Goal: Obtain resource: Download file/media

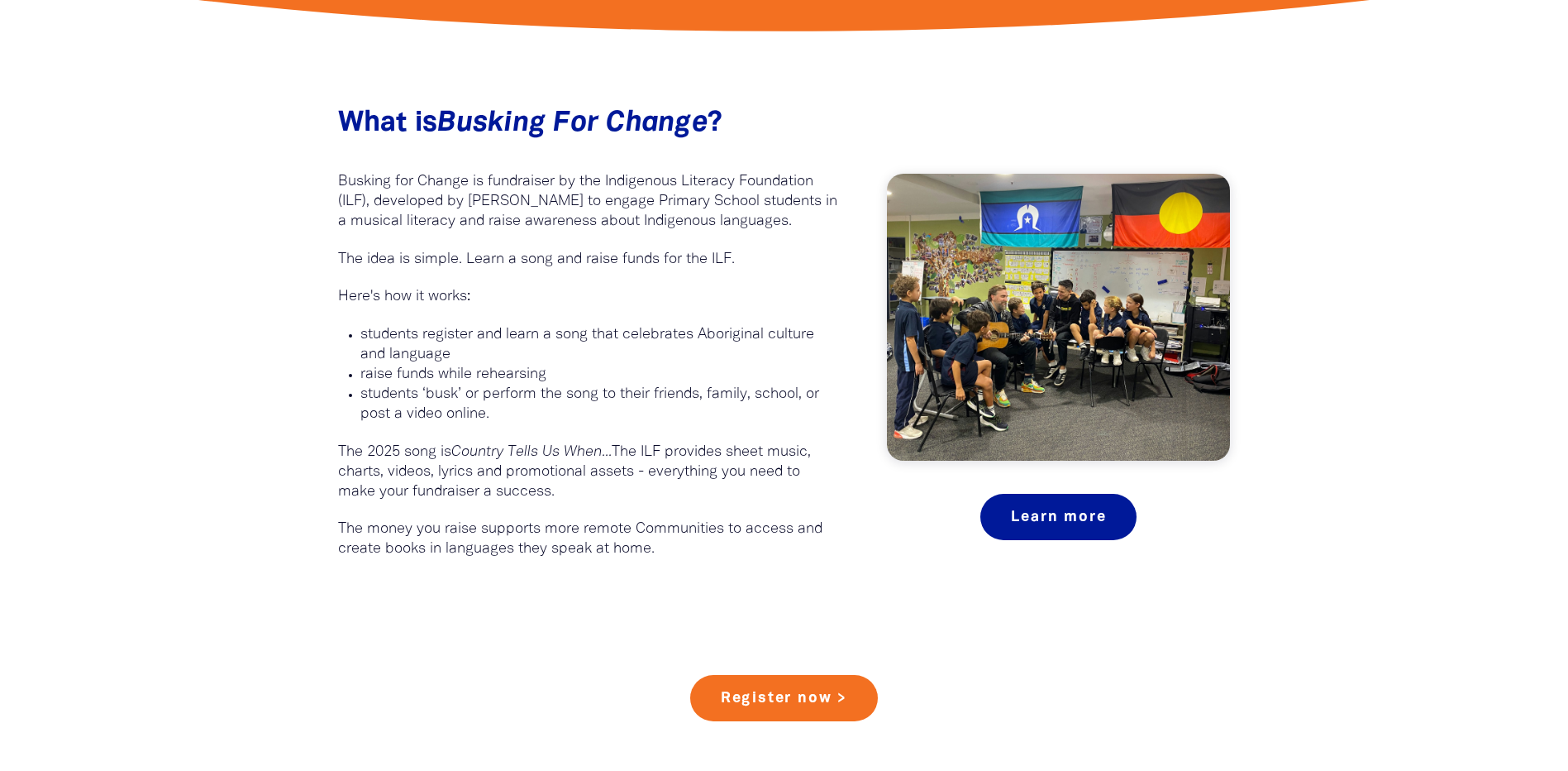
scroll to position [909, 0]
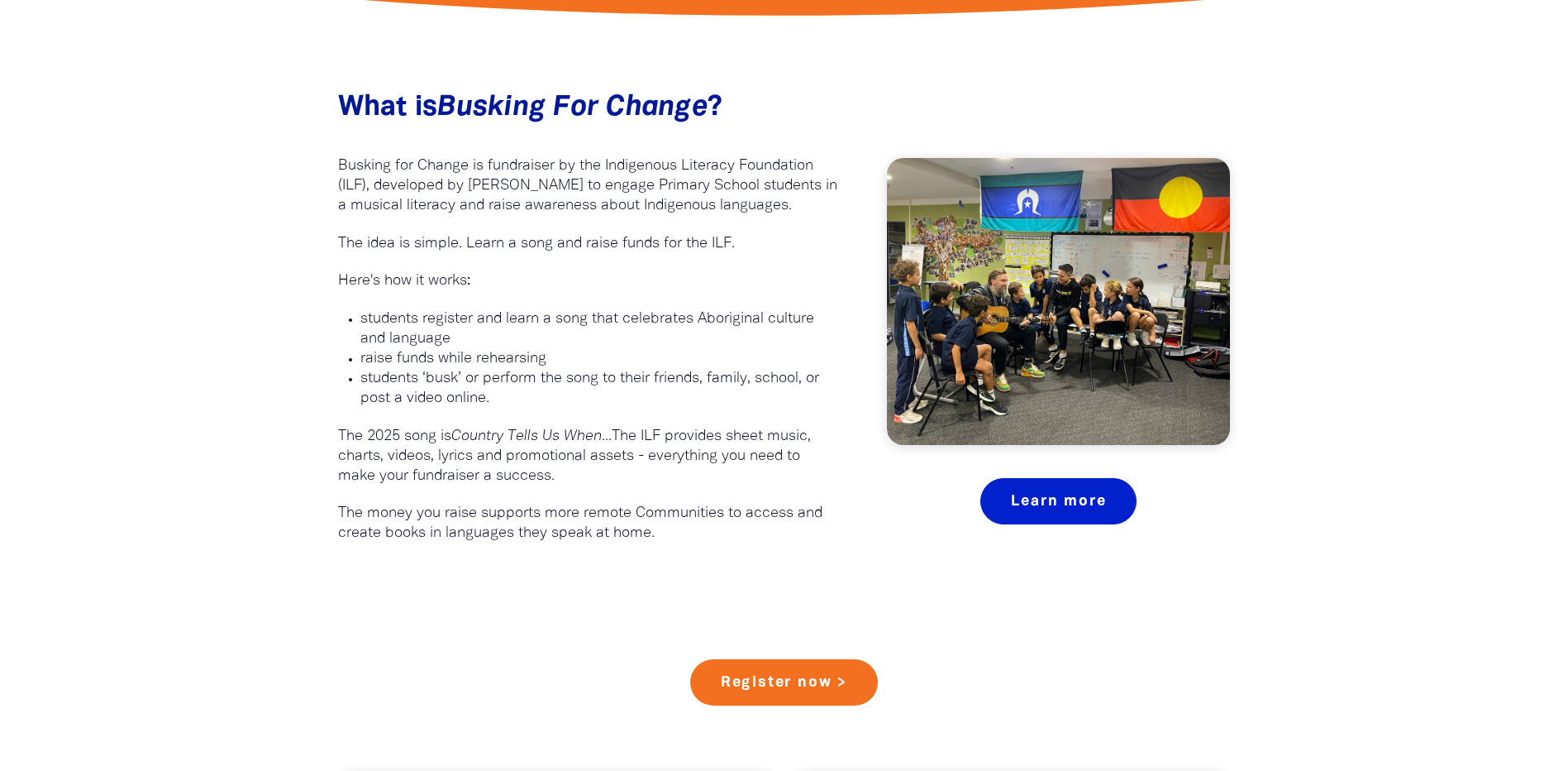
click at [1084, 498] on link "Learn more" at bounding box center [1058, 500] width 157 height 46
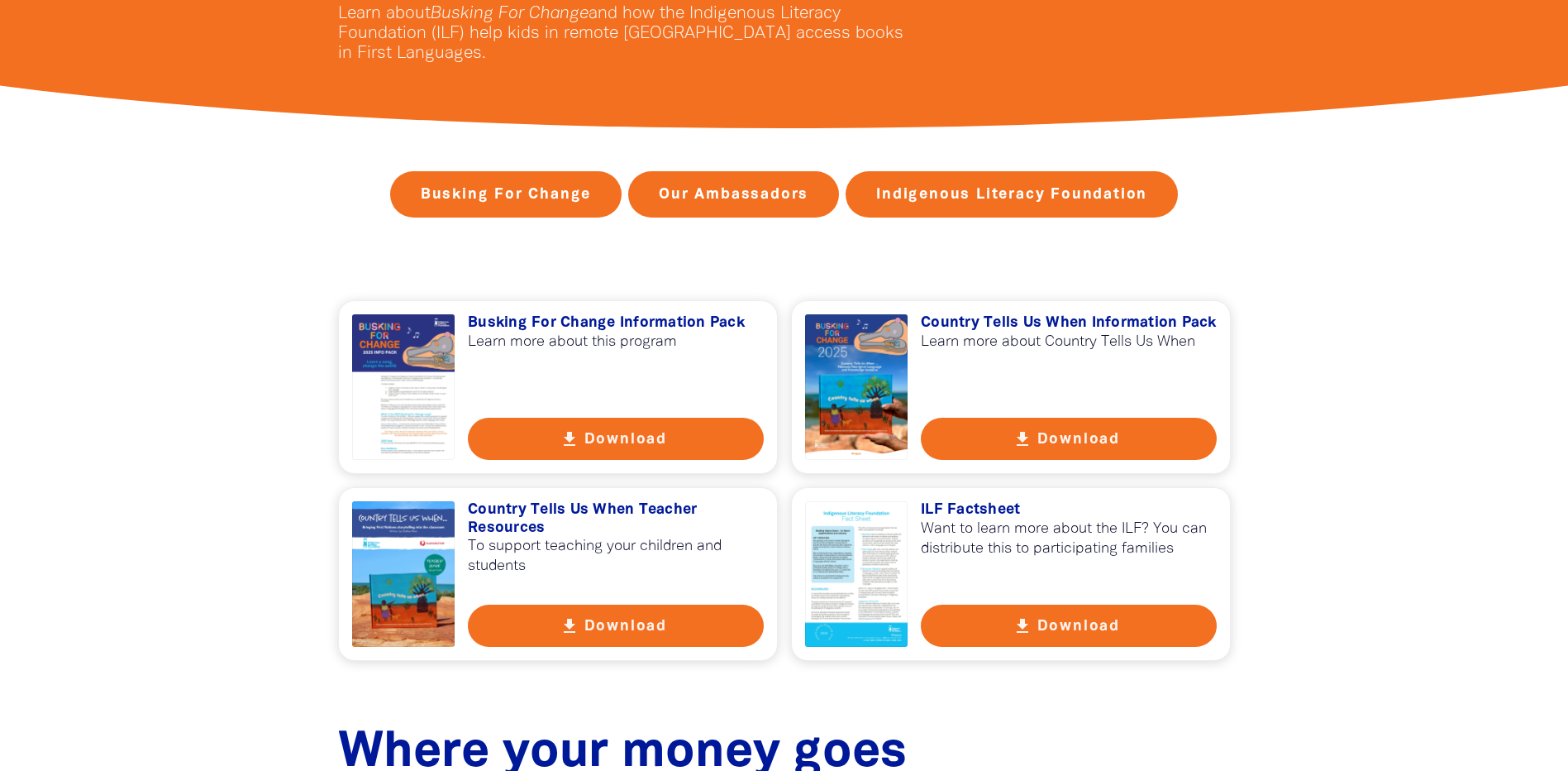
scroll to position [413, 0]
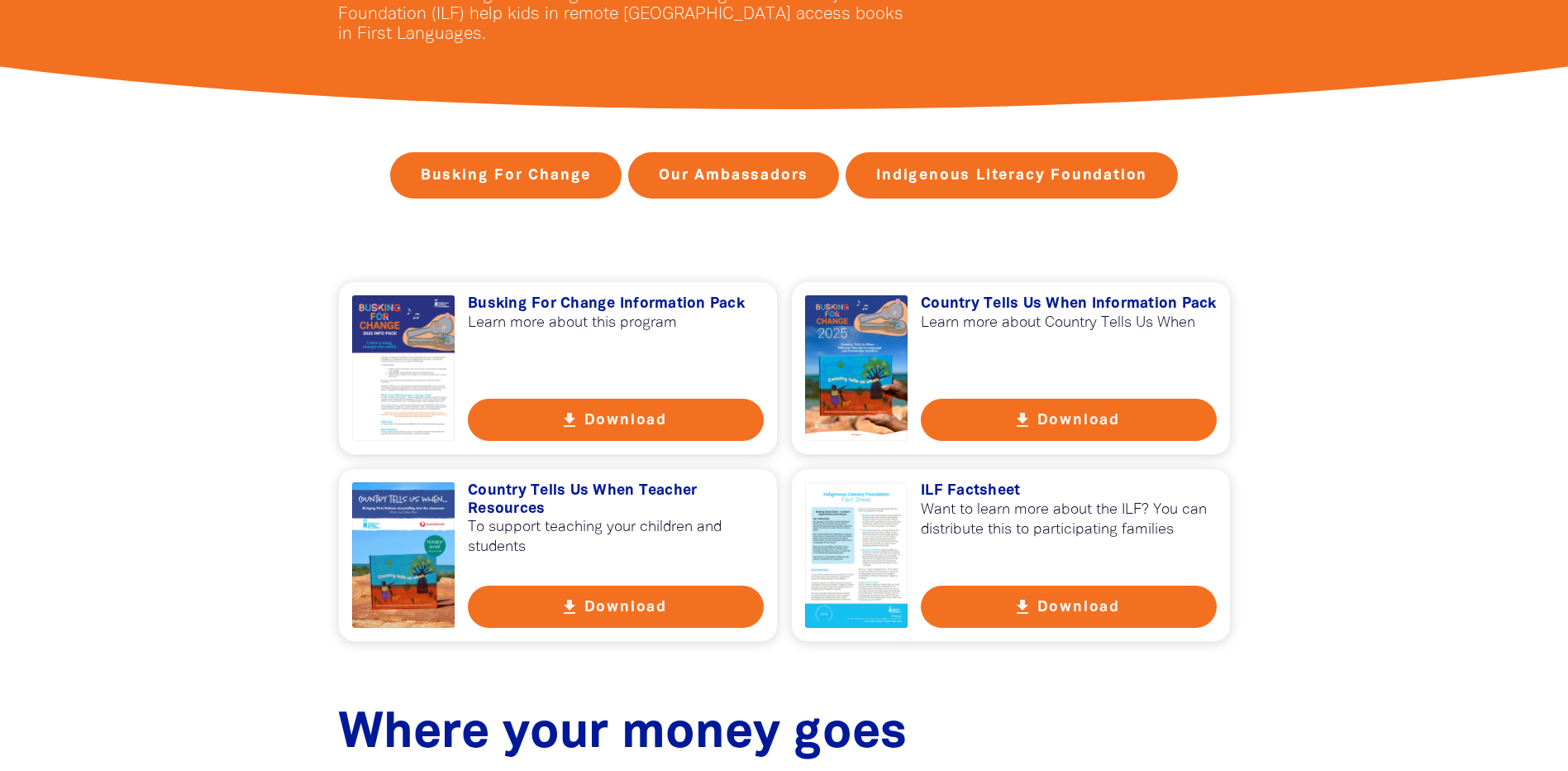
click at [655, 412] on button "get_app Download" at bounding box center [616, 419] width 296 height 42
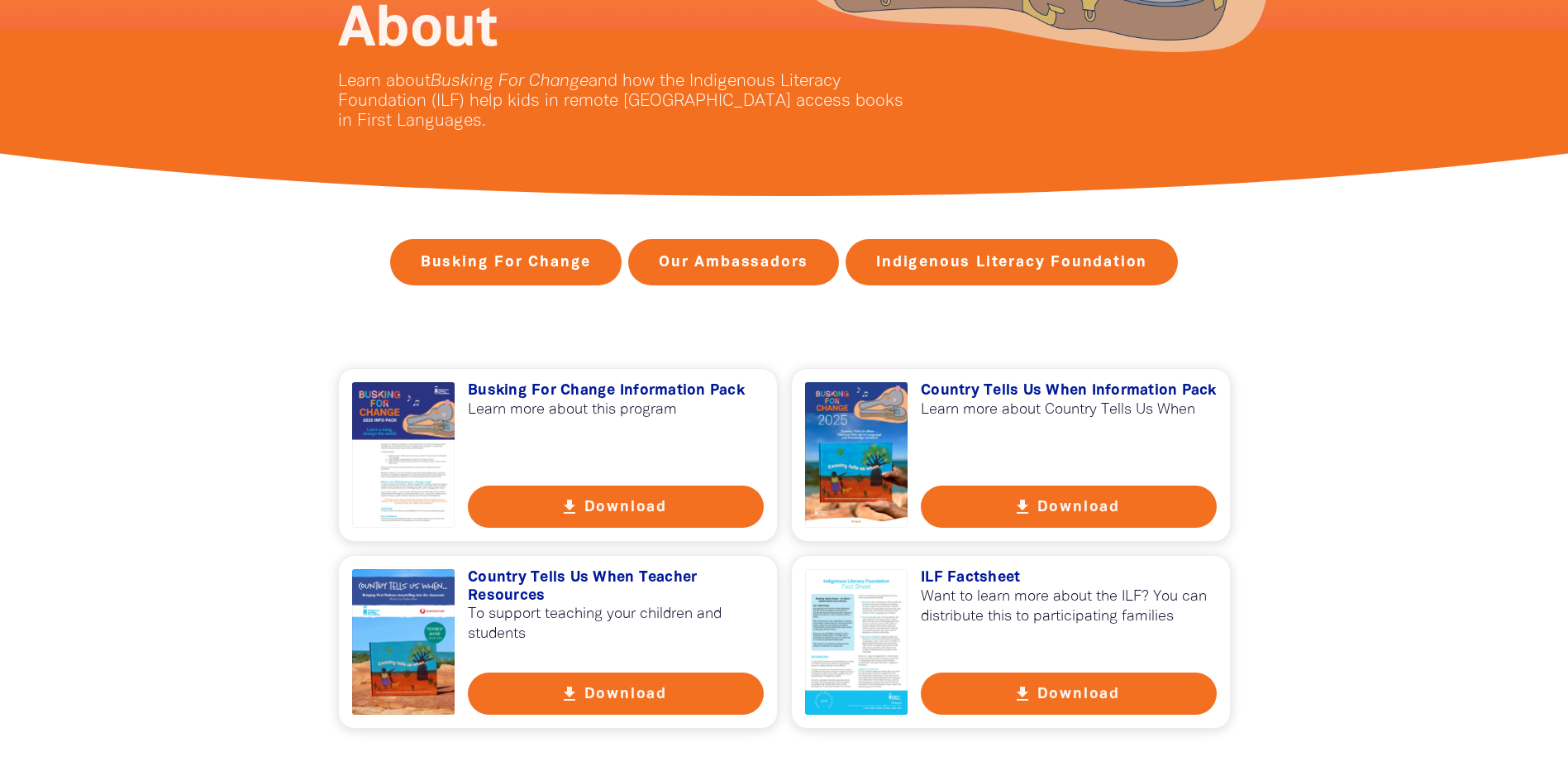
scroll to position [331, 0]
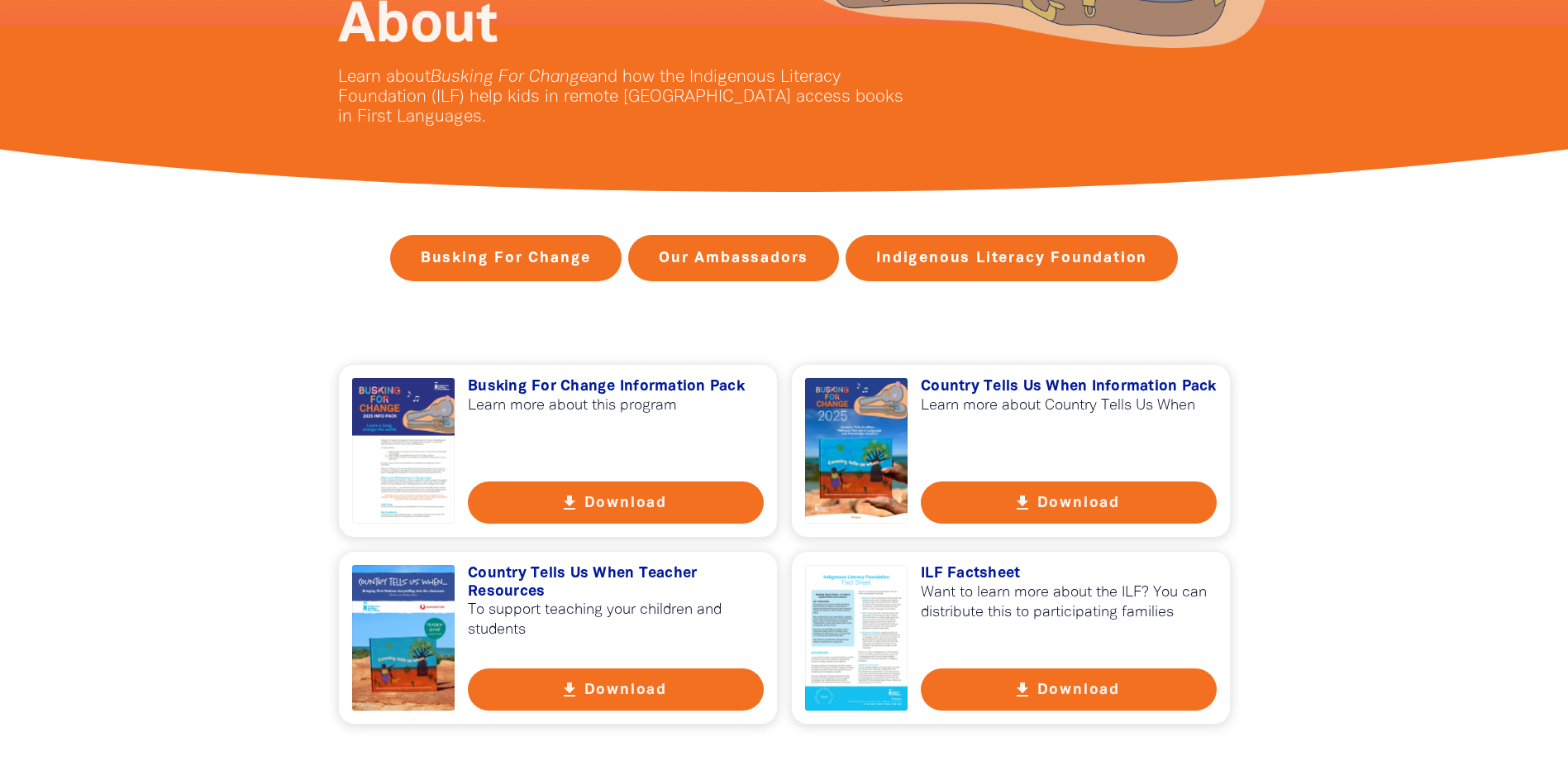
click at [607, 506] on button "get_app Download" at bounding box center [616, 502] width 296 height 42
click at [605, 500] on button "get_app Download" at bounding box center [616, 502] width 296 height 42
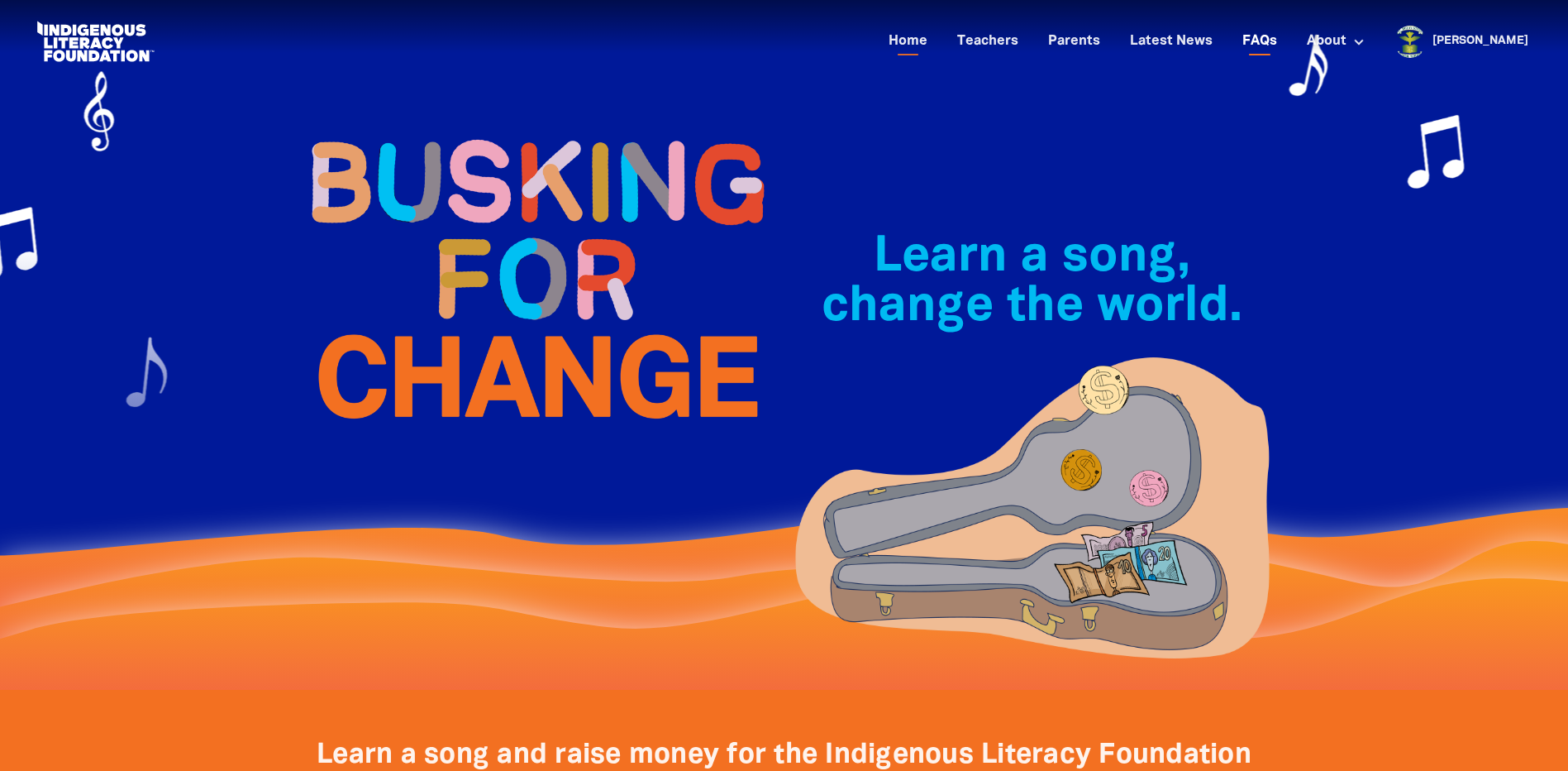
click at [1287, 44] on link "FAQs" at bounding box center [1259, 41] width 55 height 27
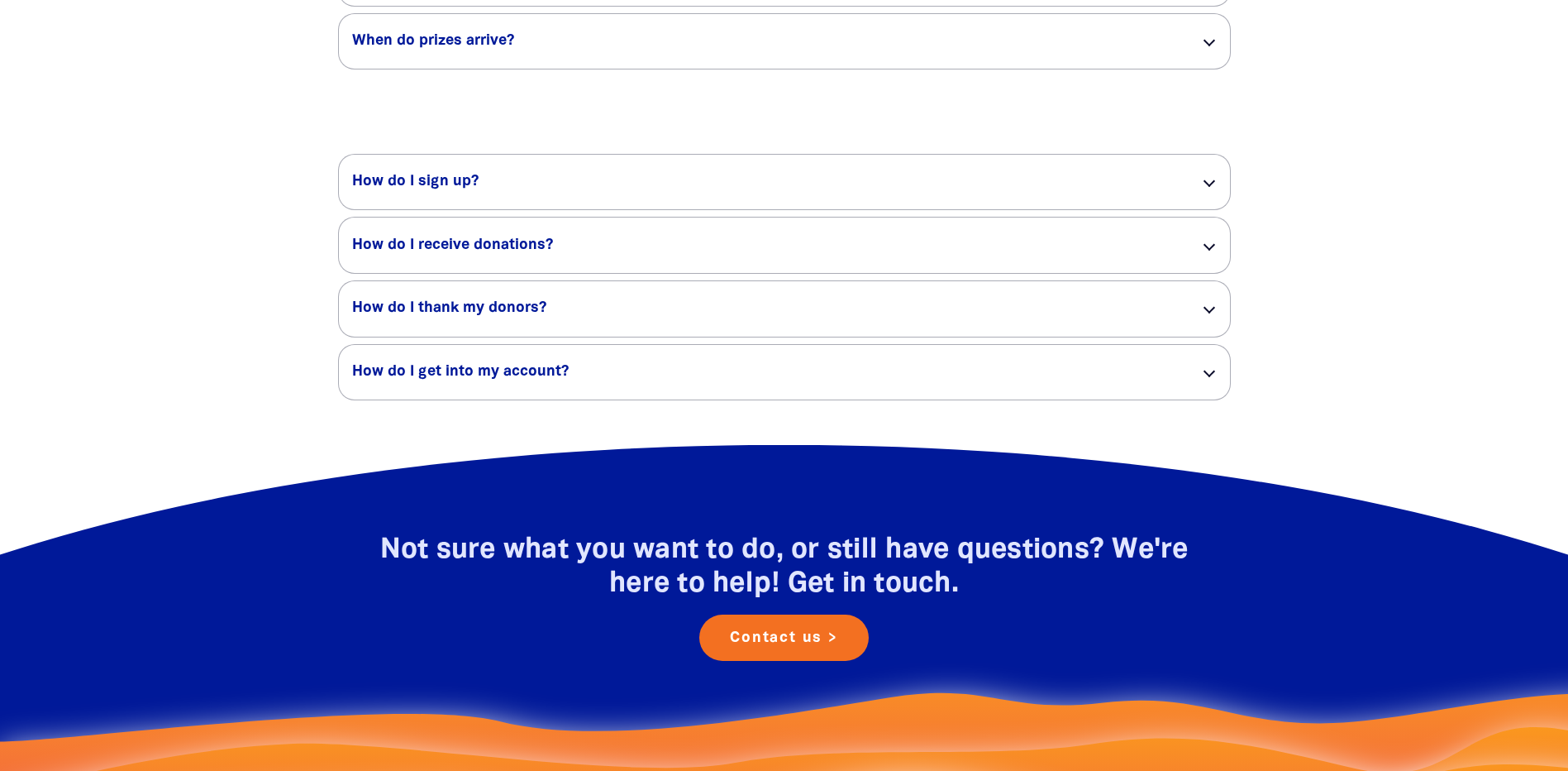
scroll to position [3309, 0]
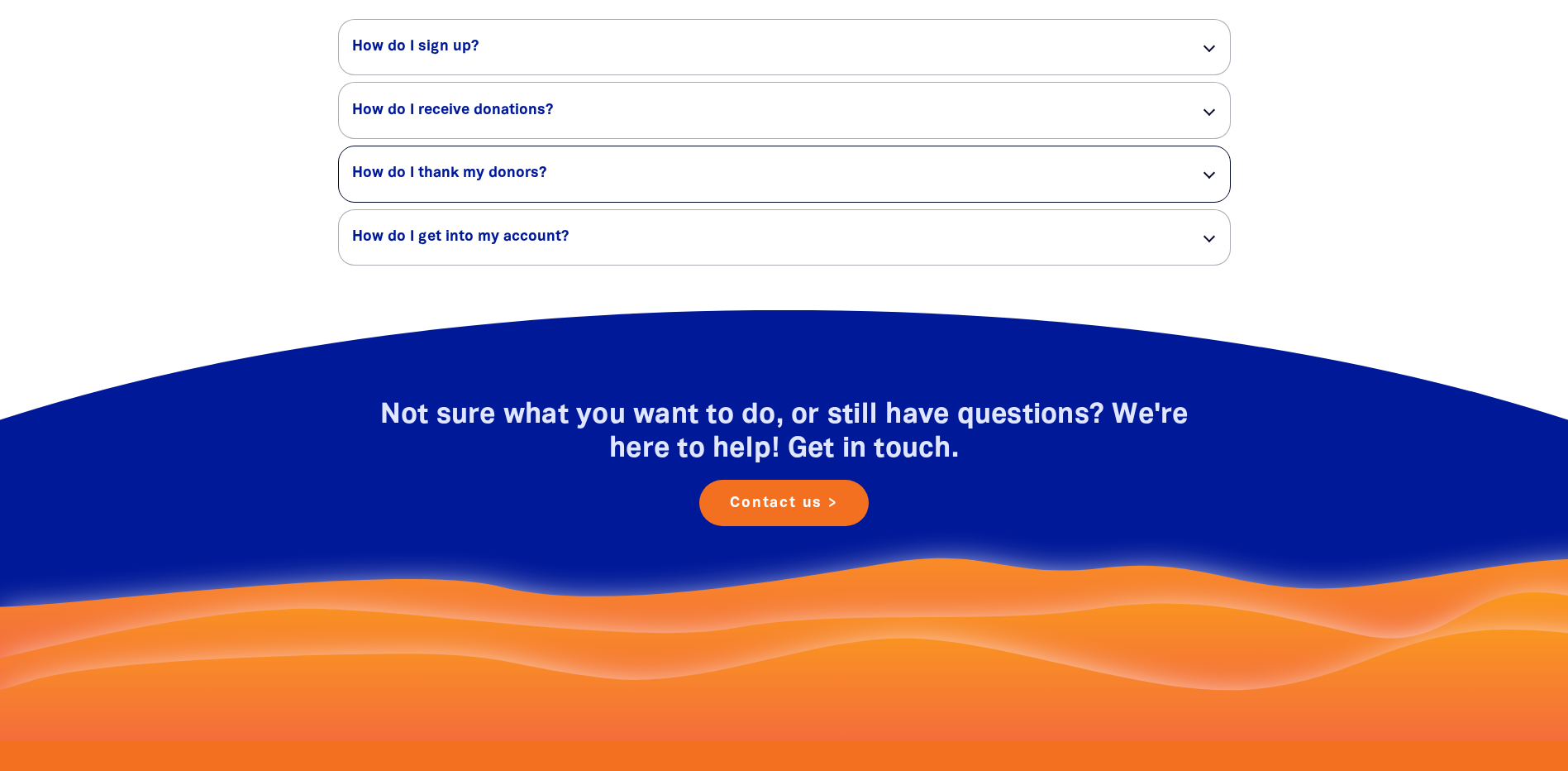
click at [1204, 175] on div at bounding box center [1208, 172] width 11 height 11
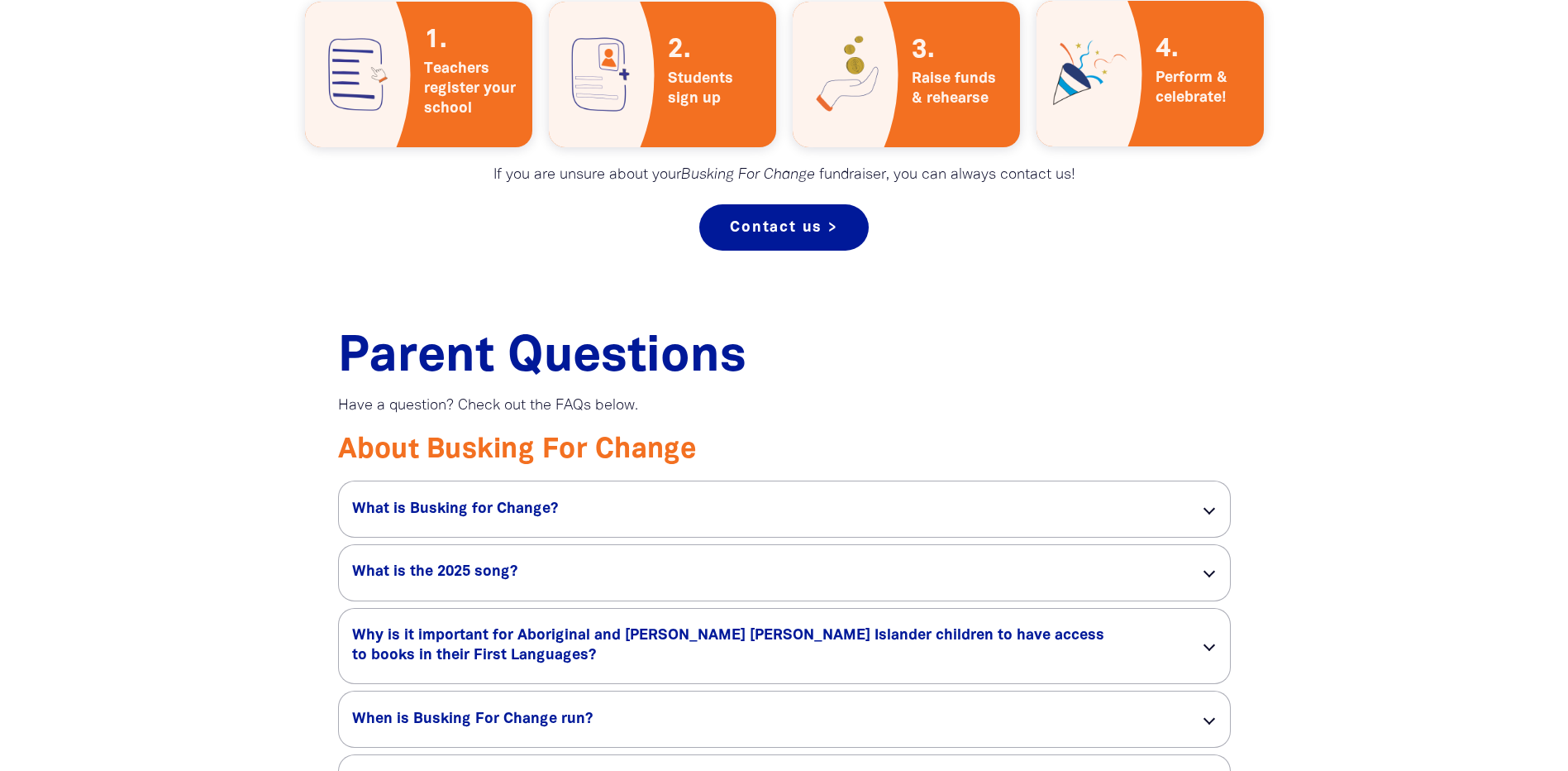
scroll to position [413, 0]
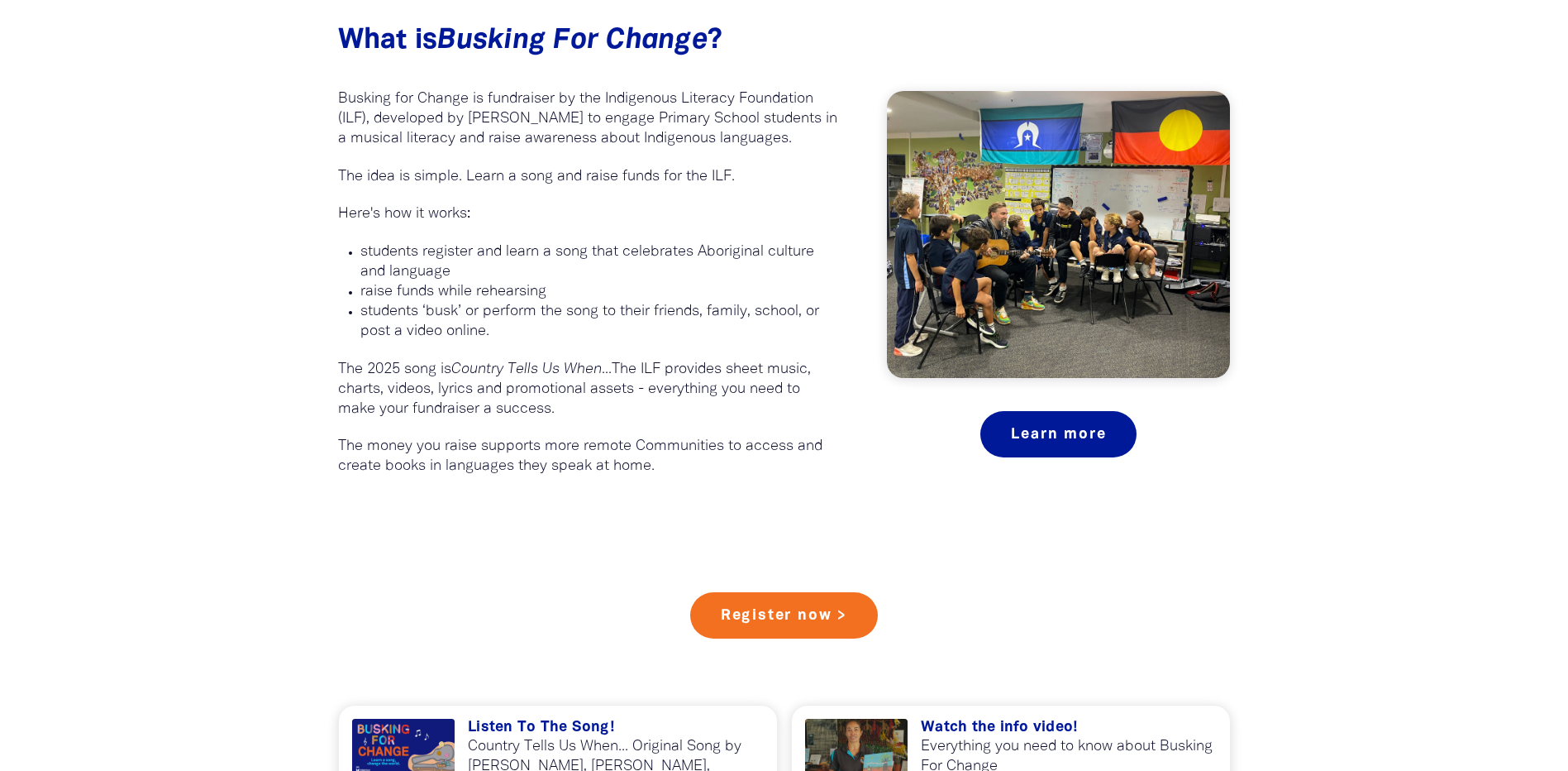
scroll to position [992, 0]
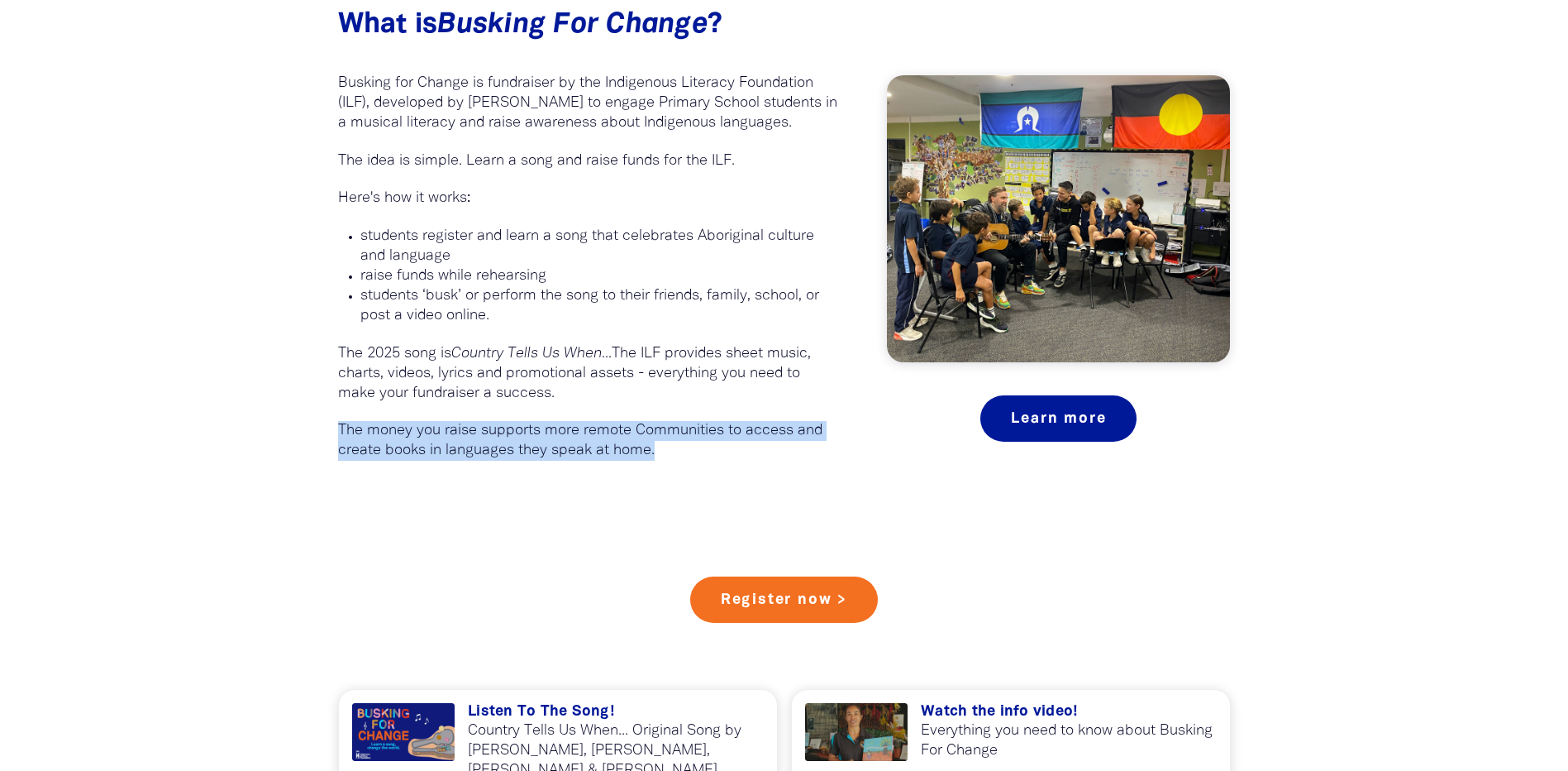
drag, startPoint x: 340, startPoint y: 431, endPoint x: 656, endPoint y: 456, distance: 317.0
click at [656, 456] on p "The money you raise supports more remote Communities to access and create books…" at bounding box center [588, 441] width 500 height 40
drag, startPoint x: 656, startPoint y: 456, endPoint x: 620, endPoint y: 446, distance: 37.4
copy p "The money you raise supports more remote Communities to access and create books…"
